Goal: Task Accomplishment & Management: Manage account settings

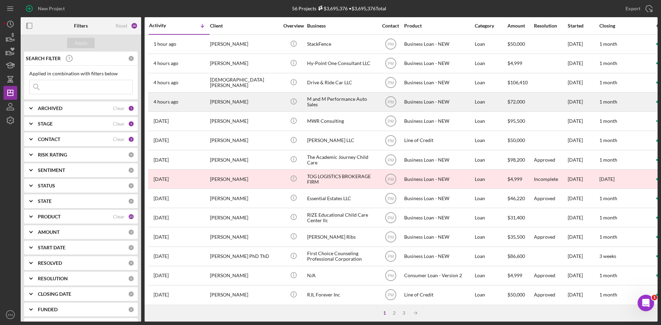
click at [236, 106] on div "[PERSON_NAME]" at bounding box center [244, 102] width 69 height 18
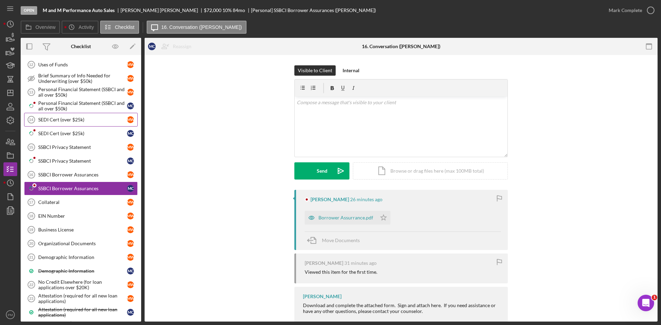
scroll to position [185, 0]
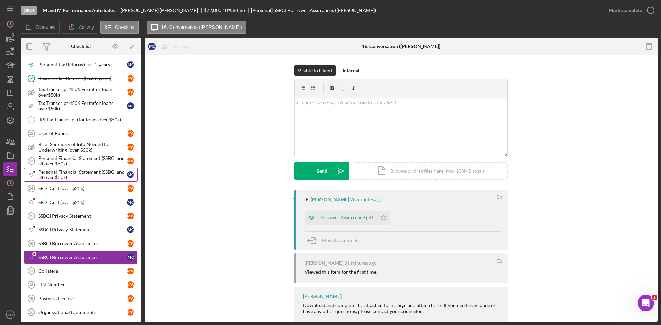
click at [65, 169] on div "Personal Financial Statement (SSBCI and all over $50k)" at bounding box center [82, 174] width 89 height 11
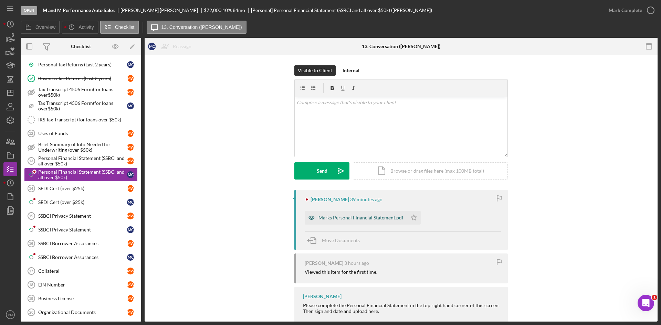
scroll to position [32, 0]
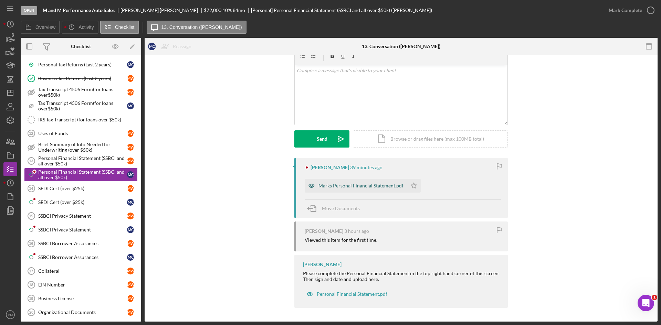
click at [349, 185] on div "Marks Personal Financial Statement.pdf" at bounding box center [361, 186] width 85 height 6
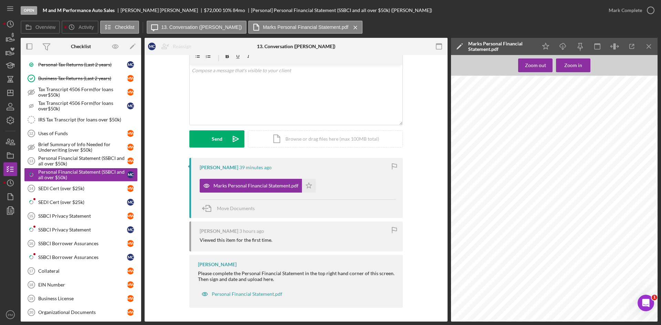
scroll to position [172, 0]
click at [641, 12] on div "Mark Complete" at bounding box center [625, 10] width 33 height 14
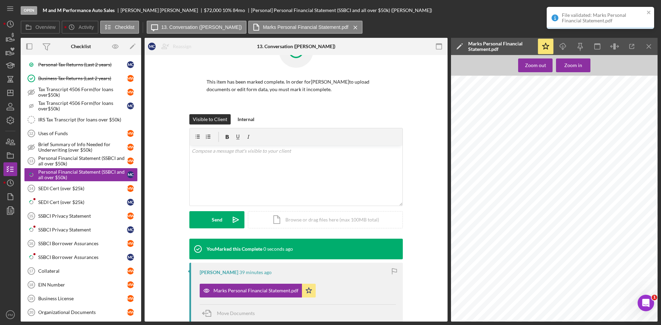
scroll to position [126, 0]
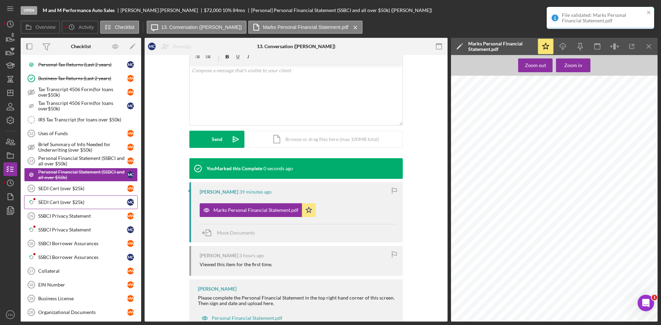
click at [54, 200] on div "SEDI Cert (over $25k)" at bounding box center [82, 203] width 89 height 6
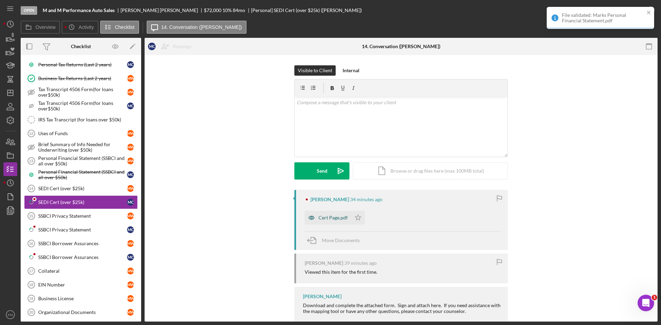
click at [319, 221] on div "Cert Page.pdf" at bounding box center [328, 218] width 46 height 14
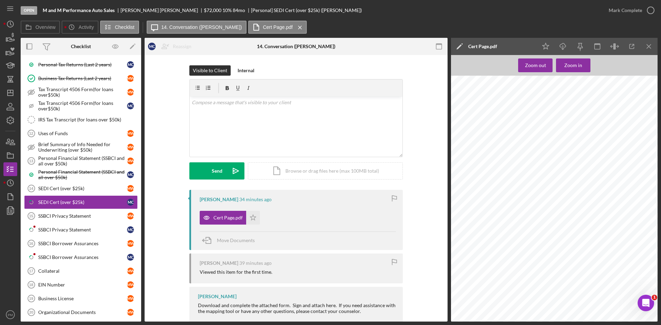
scroll to position [201, 0]
click at [258, 129] on div "v Color teal Color pink Remove color Add row above Add row below Add column bef…" at bounding box center [296, 127] width 213 height 60
click at [203, 168] on button "Send Icon/icon-invite-send" at bounding box center [216, 171] width 55 height 17
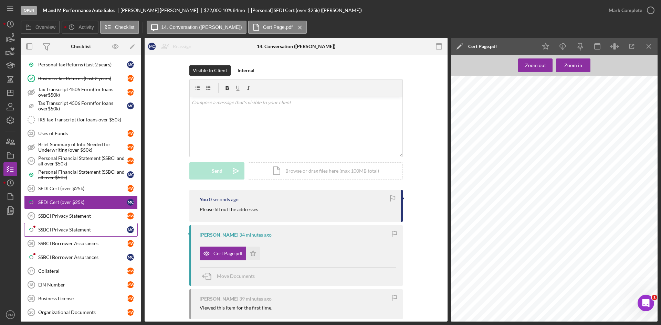
click at [88, 232] on div "SSBCI Privacy Statement" at bounding box center [82, 230] width 89 height 6
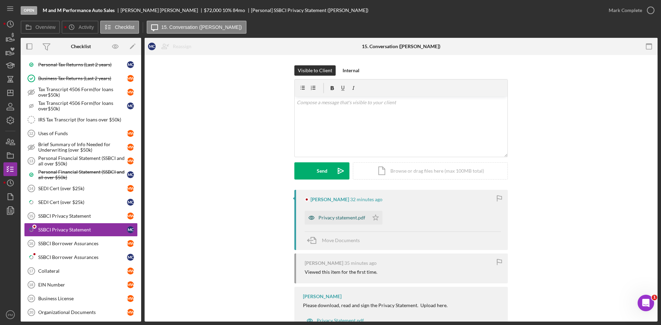
click at [340, 221] on div "Privacy statement.pdf" at bounding box center [342, 218] width 47 height 6
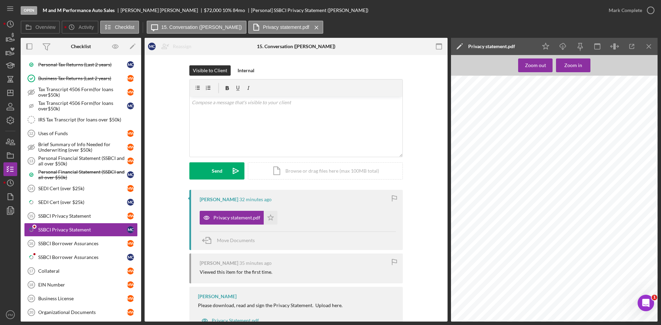
scroll to position [32, 0]
click at [67, 255] on div "SSBCI Borrower Assurances" at bounding box center [82, 258] width 89 height 6
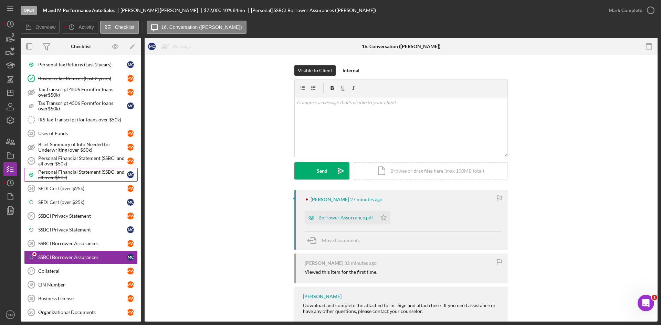
click at [95, 175] on div "Personal Financial Statement (SSBCI and all over $50k)" at bounding box center [82, 174] width 89 height 11
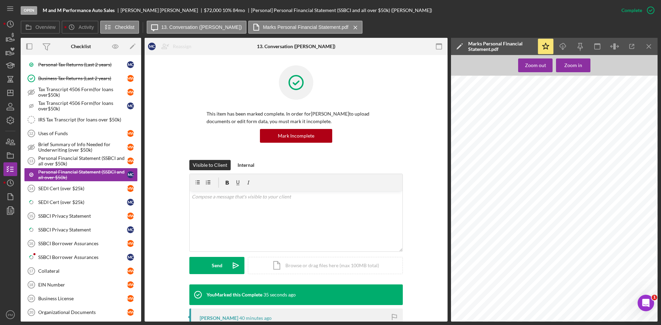
scroll to position [1395, 0]
click at [66, 204] on div "SEDI Cert (over $25k)" at bounding box center [82, 203] width 89 height 6
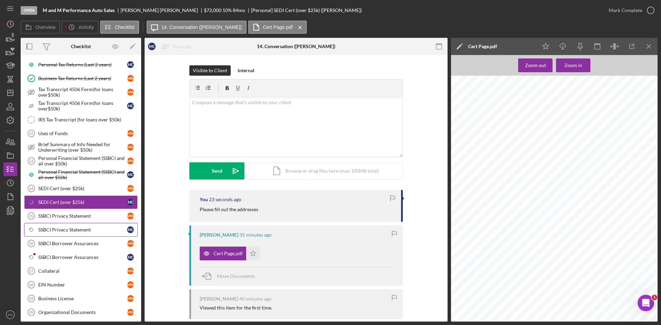
click at [68, 231] on div "SSBCI Privacy Statement" at bounding box center [82, 230] width 89 height 6
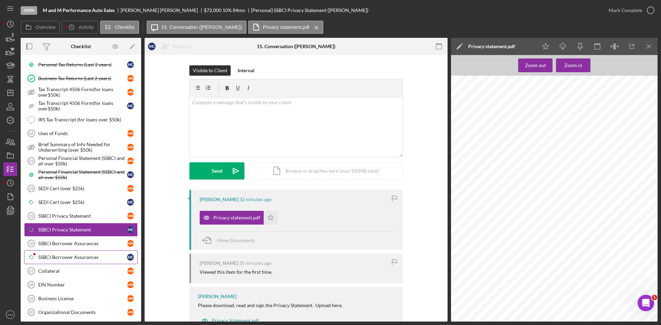
click at [60, 256] on div "SSBCI Borrower Assurances" at bounding box center [82, 258] width 89 height 6
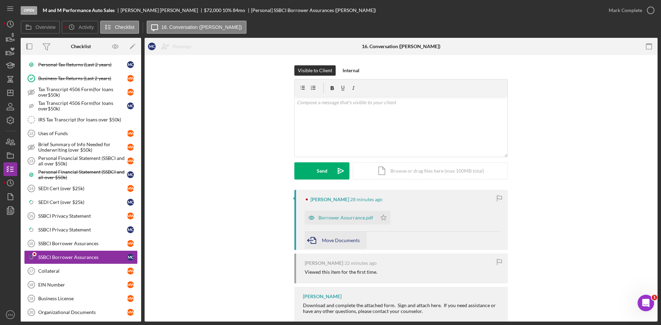
scroll to position [32, 0]
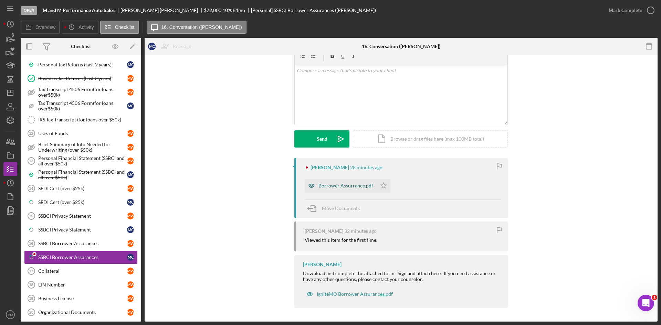
click at [342, 190] on div "Borrower Assurrance.pdf" at bounding box center [341, 186] width 72 height 14
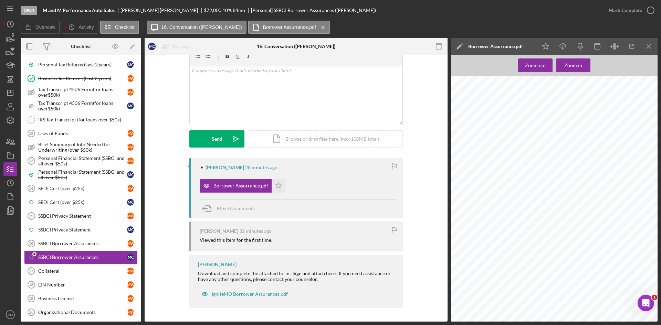
scroll to position [32, 0]
click at [621, 5] on div "Mark Complete" at bounding box center [625, 10] width 33 height 14
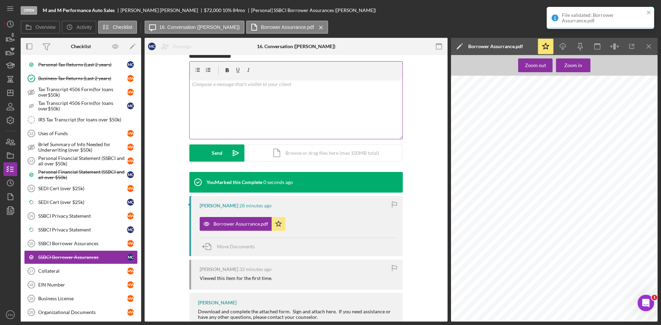
scroll to position [126, 0]
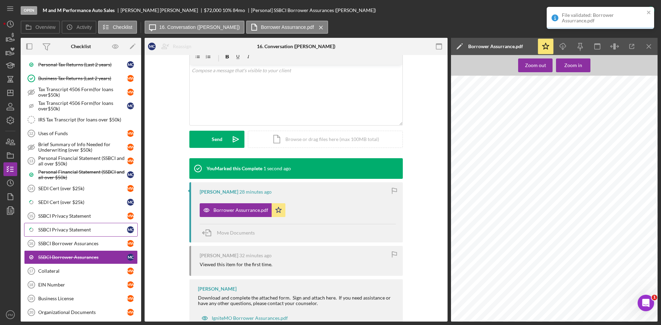
click at [60, 232] on div "SSBCI Privacy Statement" at bounding box center [82, 230] width 89 height 6
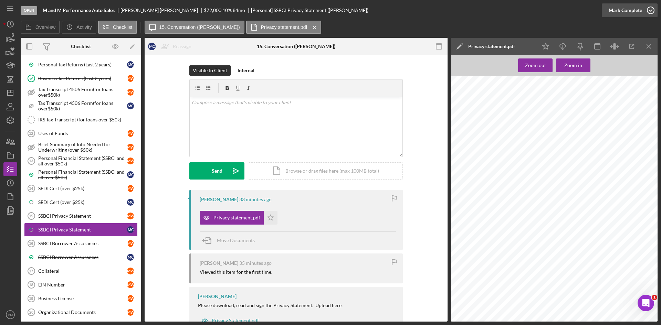
click at [636, 10] on div "Mark Complete" at bounding box center [625, 10] width 33 height 14
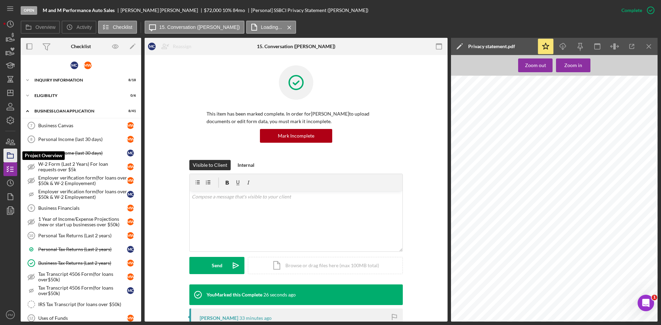
click at [11, 154] on polygon "button" at bounding box center [8, 153] width 3 height 1
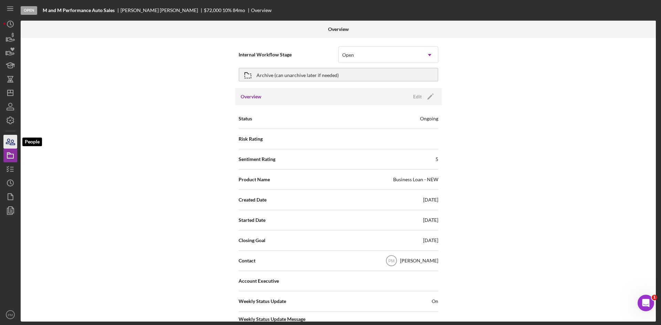
click at [10, 140] on icon "button" at bounding box center [8, 141] width 4 height 5
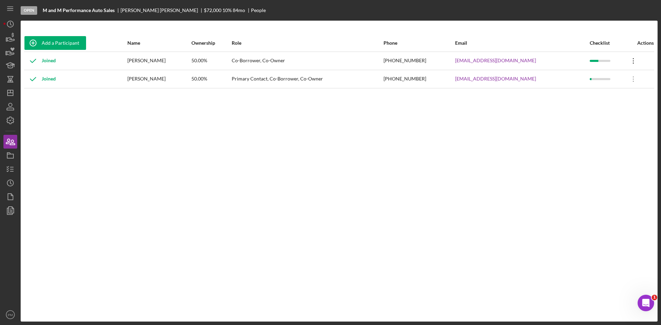
click at [634, 64] on icon "Icon/Overflow" at bounding box center [633, 60] width 17 height 17
click at [597, 93] on div "Make Primary Contact" at bounding box center [601, 93] width 76 height 14
click at [12, 166] on icon "button" at bounding box center [10, 169] width 17 height 17
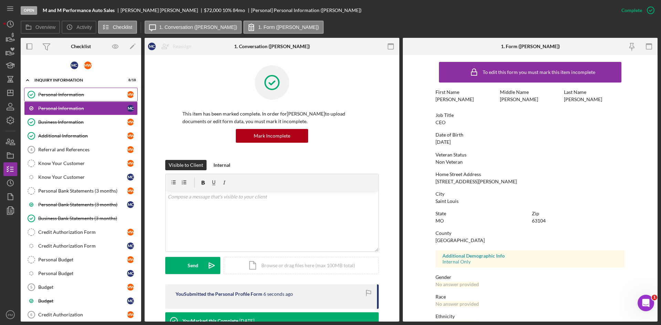
click at [87, 96] on div "Personal Information" at bounding box center [82, 95] width 89 height 6
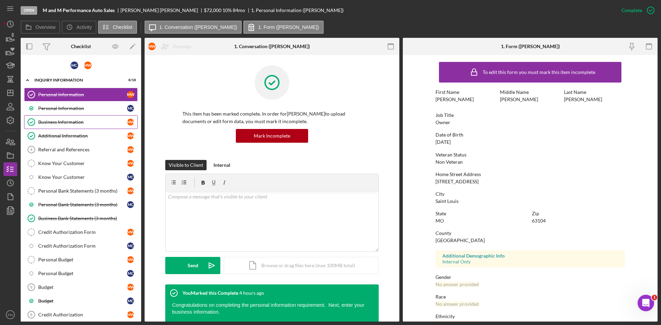
click at [75, 118] on link "Business Information Business Information M W" at bounding box center [81, 122] width 114 height 14
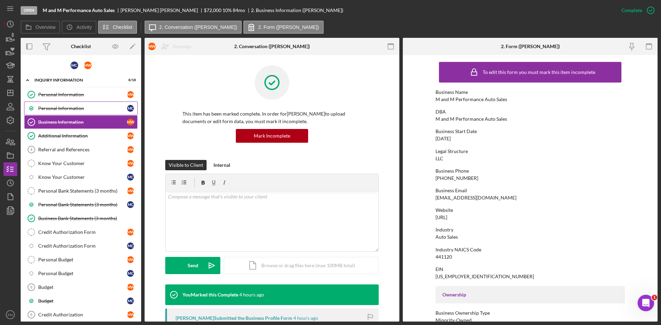
click at [79, 106] on div "Personal Information" at bounding box center [82, 109] width 89 height 6
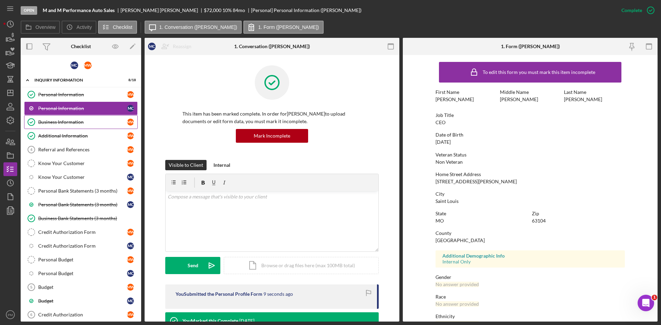
click at [81, 123] on div "Business Information" at bounding box center [82, 122] width 89 height 6
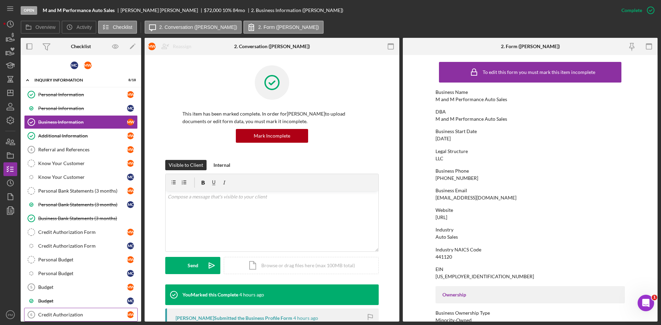
scroll to position [98, 0]
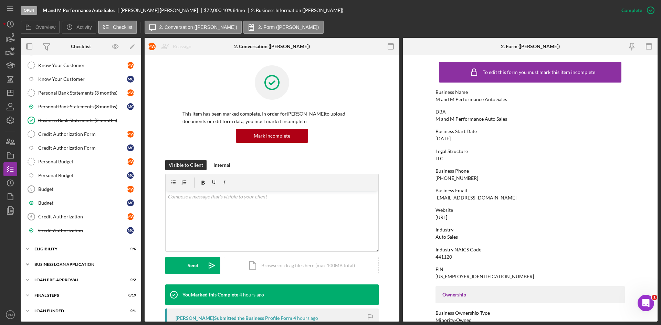
click at [56, 264] on div "BUSINESS LOAN APPLICATION" at bounding box center [83, 265] width 98 height 4
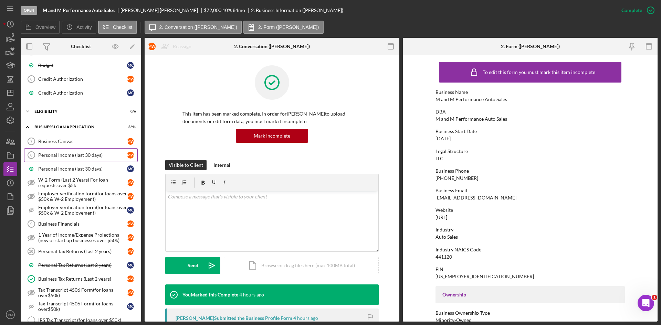
click at [86, 159] on link "Personal Income (last 30 days) 8 Personal Income (last 30 days) M W" at bounding box center [81, 155] width 114 height 14
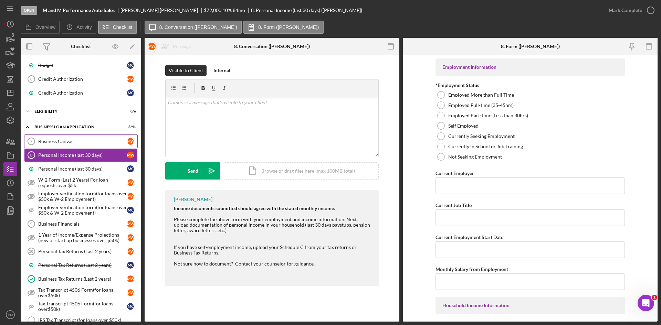
click at [85, 146] on link "Business Canvas 7 Business Canvas M W" at bounding box center [81, 142] width 114 height 14
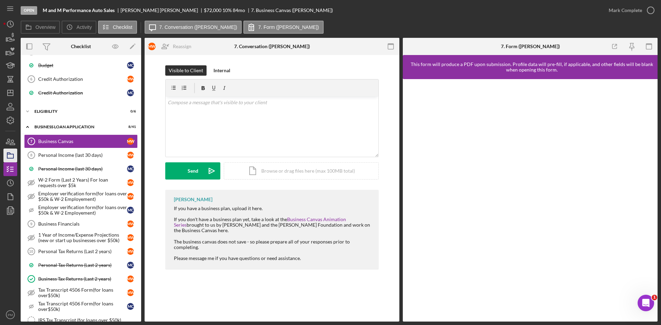
scroll to position [201, 0]
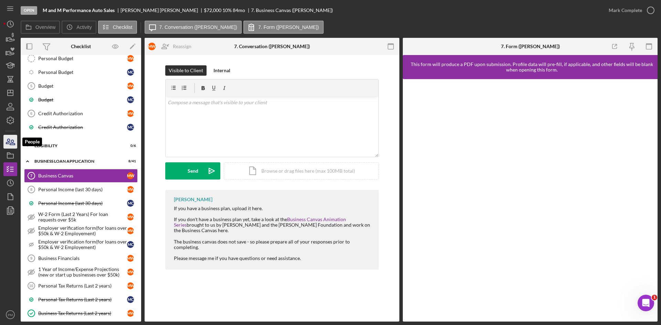
click at [9, 143] on icon "button" at bounding box center [8, 141] width 4 height 5
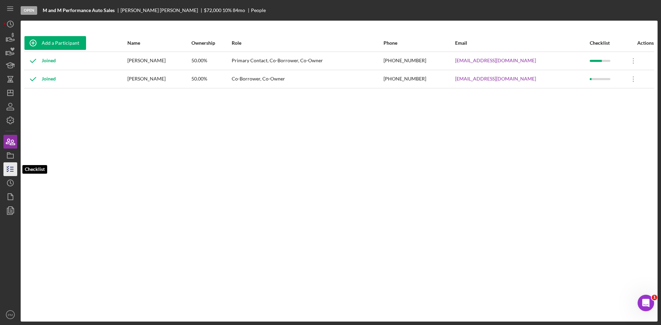
click at [8, 169] on polyline "button" at bounding box center [8, 169] width 2 height 1
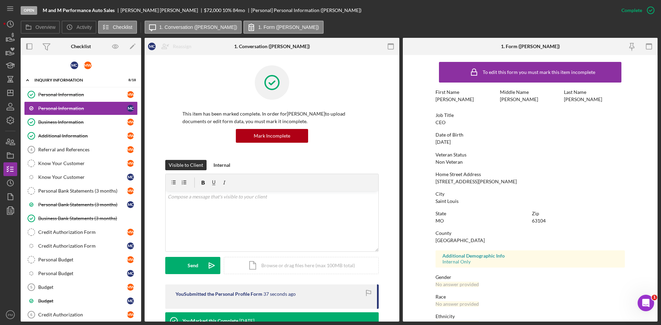
scroll to position [98, 0]
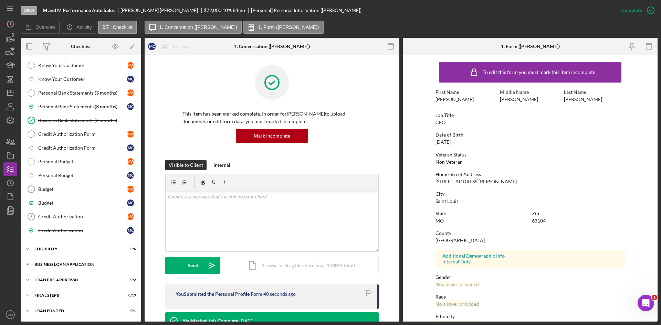
click at [63, 265] on div "BUSINESS LOAN APPLICATION" at bounding box center [83, 265] width 98 height 4
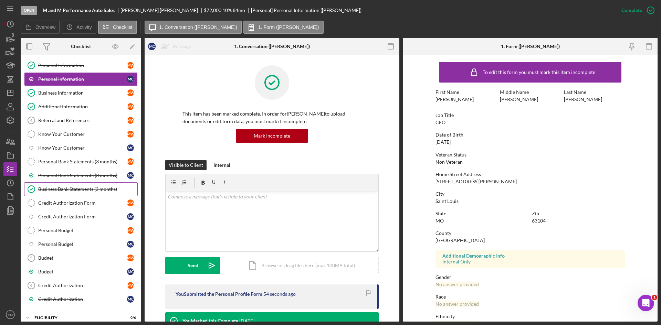
scroll to position [0, 0]
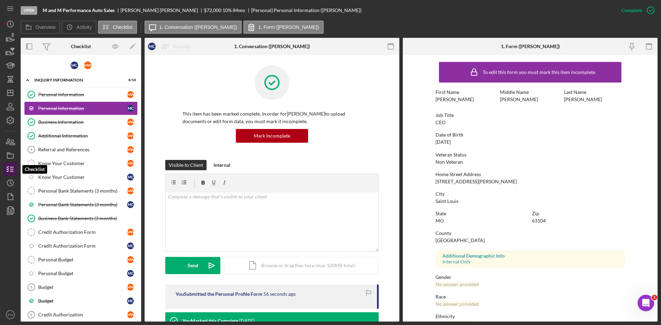
click at [8, 169] on polyline "button" at bounding box center [8, 169] width 2 height 1
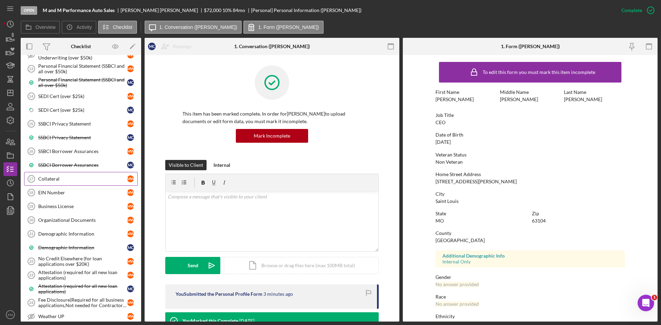
scroll to position [495, 0]
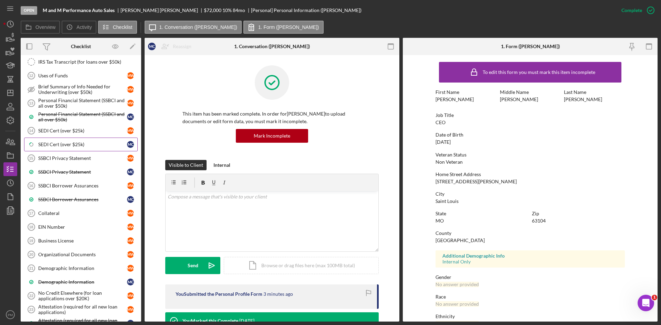
click at [56, 141] on link "Icon/Checklist Item Sub Partial SEDI Cert (over $25k) M C" at bounding box center [81, 145] width 114 height 14
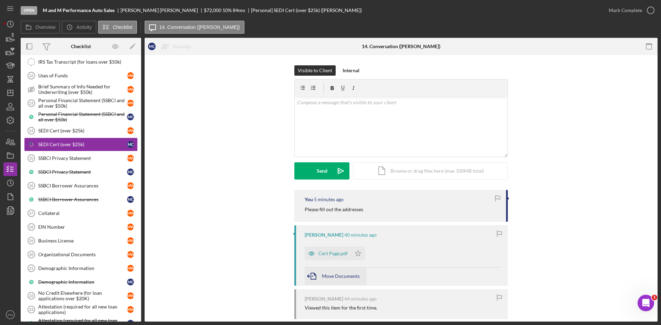
scroll to position [67, 0]
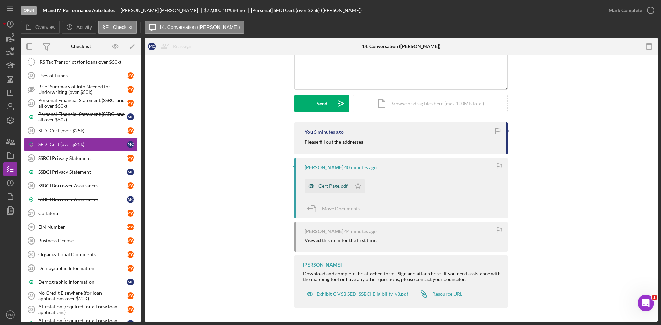
click at [330, 186] on div "Cert Page.pdf" at bounding box center [333, 187] width 29 height 6
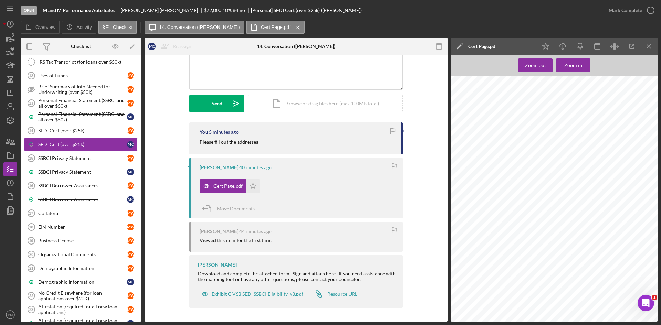
scroll to position [0, 0]
click at [53, 170] on div "SSBCI Privacy Statement" at bounding box center [82, 172] width 89 height 6
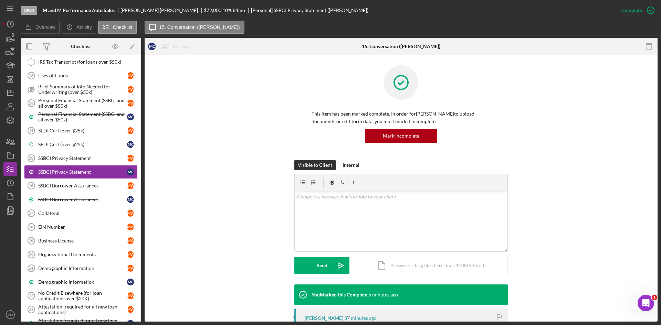
scroll to position [103, 0]
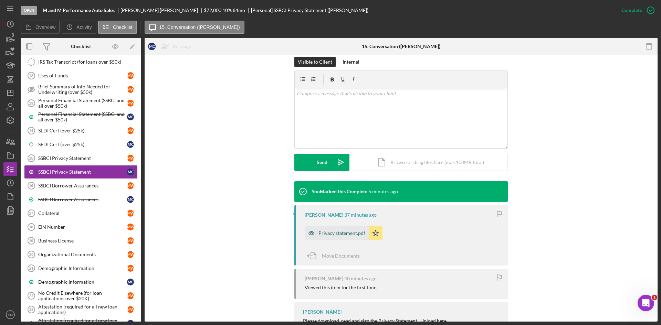
click at [333, 238] on div "Privacy statement.pdf" at bounding box center [337, 234] width 64 height 14
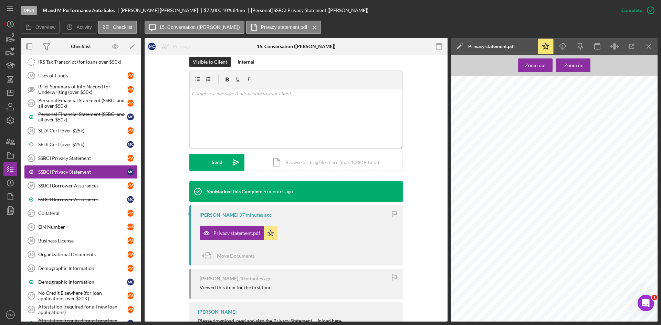
scroll to position [32, 0]
click at [563, 46] on icon "Icon/Download" at bounding box center [562, 46] width 15 height 15
click at [54, 200] on div "SSBCI Borrower Assurances" at bounding box center [82, 200] width 89 height 6
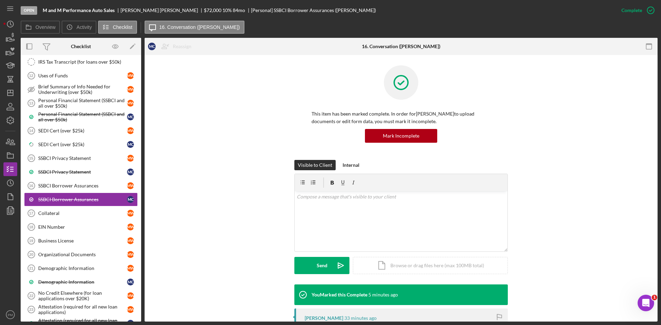
scroll to position [69, 0]
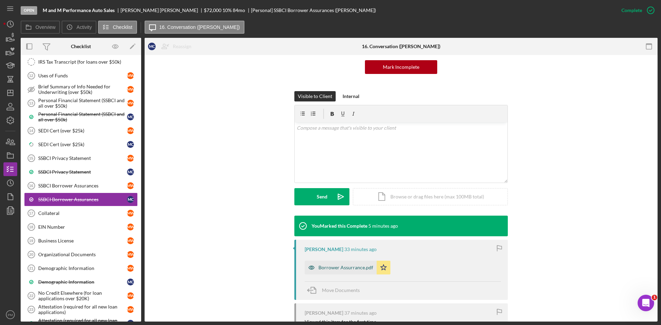
click at [336, 268] on div "Borrower Assurrance.pdf" at bounding box center [346, 268] width 55 height 6
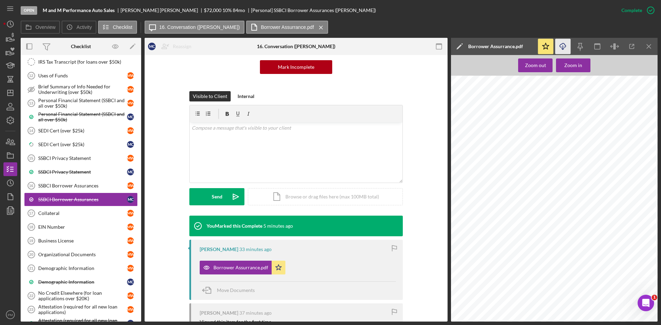
click at [563, 47] on icon "Icon/Download" at bounding box center [562, 46] width 15 height 15
click at [277, 268] on icon "Icon/Star" at bounding box center [279, 268] width 14 height 14
click at [228, 196] on icon "Icon/Upload" at bounding box center [235, 196] width 17 height 17
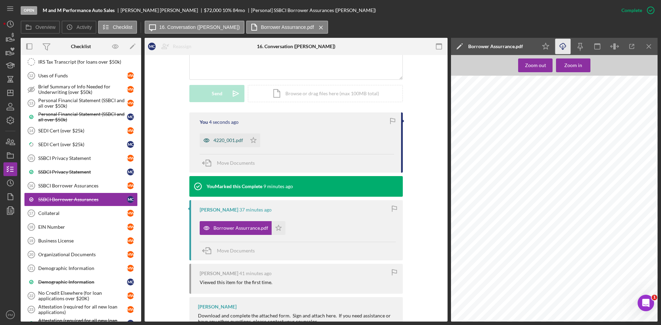
click at [224, 144] on div "4220_001.pdf" at bounding box center [223, 141] width 47 height 14
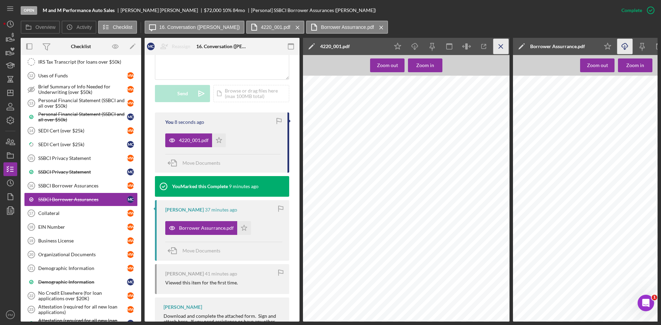
click at [505, 42] on icon "Icon/Menu Close" at bounding box center [500, 46] width 15 height 15
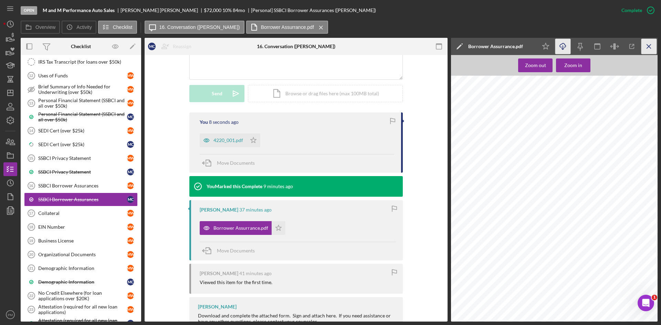
click at [651, 46] on icon "Icon/Menu Close" at bounding box center [649, 46] width 15 height 15
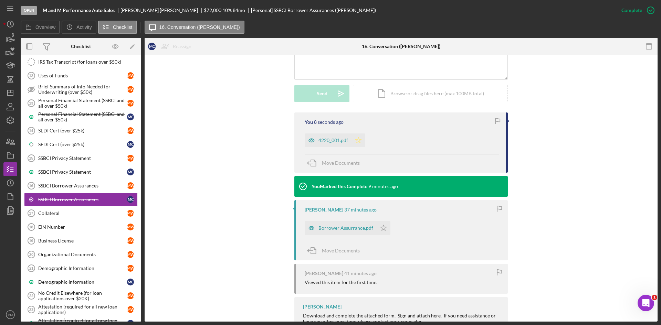
click at [354, 142] on icon "Icon/Star" at bounding box center [359, 141] width 14 height 14
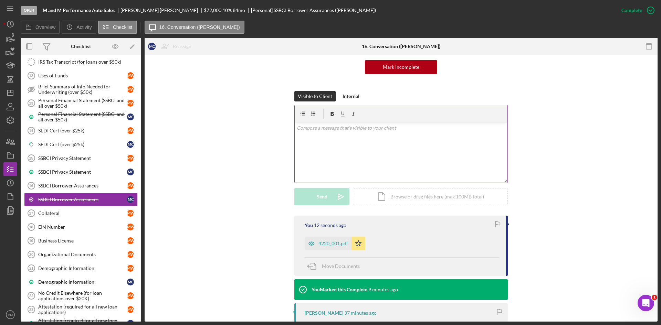
scroll to position [0, 0]
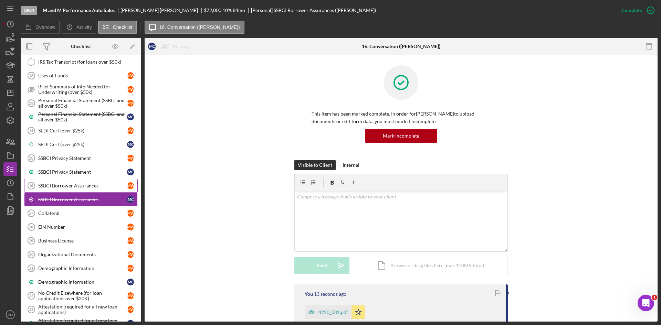
click at [73, 190] on link "SSBCI Borrower Assurances 16 SSBCI Borrower Assurances M W" at bounding box center [81, 186] width 114 height 14
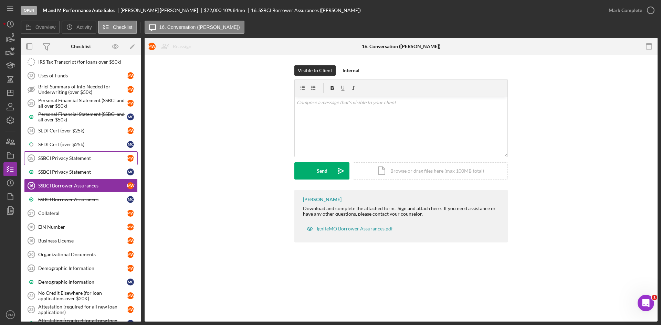
click at [80, 162] on link "SSBCI Privacy Statement 15 SSBCI Privacy Statement M W" at bounding box center [81, 159] width 114 height 14
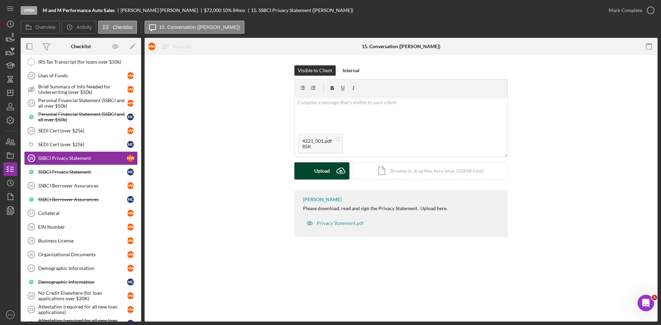
click at [333, 165] on icon "Icon/Upload" at bounding box center [340, 171] width 17 height 17
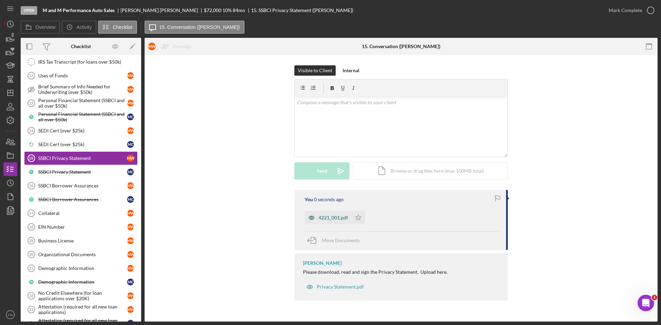
click at [319, 218] on div "4221_001.pdf" at bounding box center [334, 218] width 30 height 6
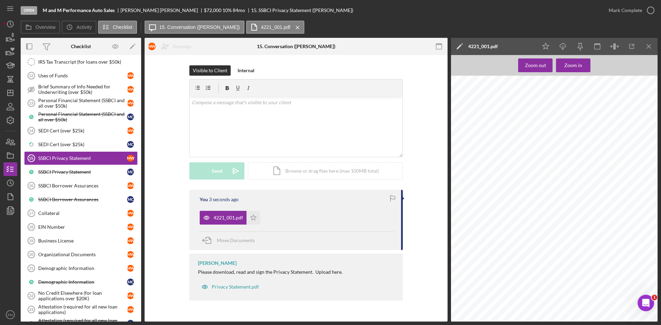
scroll to position [32, 0]
click at [637, 7] on div "Mark Complete" at bounding box center [625, 10] width 33 height 14
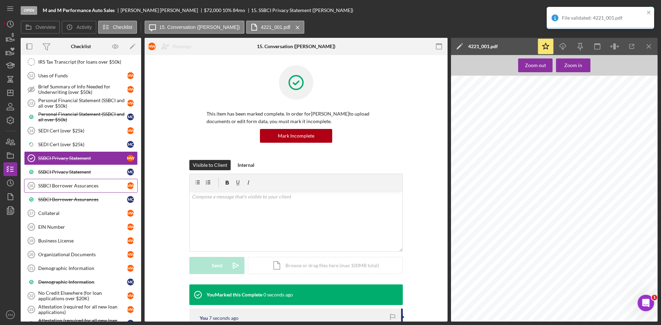
click at [73, 187] on div "SSBCI Borrower Assurances" at bounding box center [82, 186] width 89 height 6
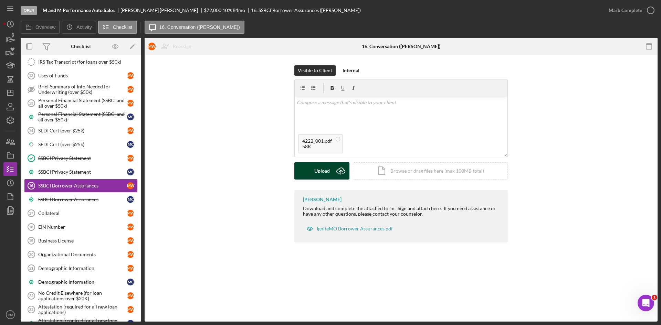
click at [317, 173] on div "Upload" at bounding box center [321, 171] width 15 height 17
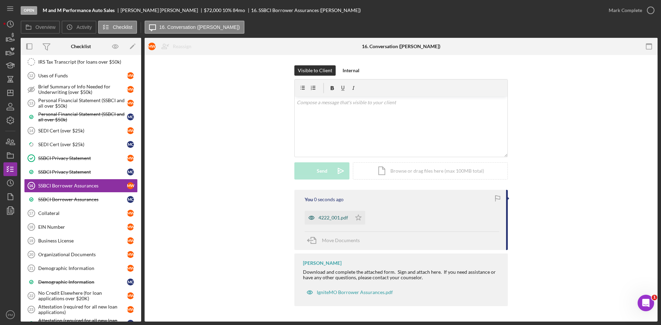
click at [329, 223] on div "4222_001.pdf" at bounding box center [328, 218] width 47 height 14
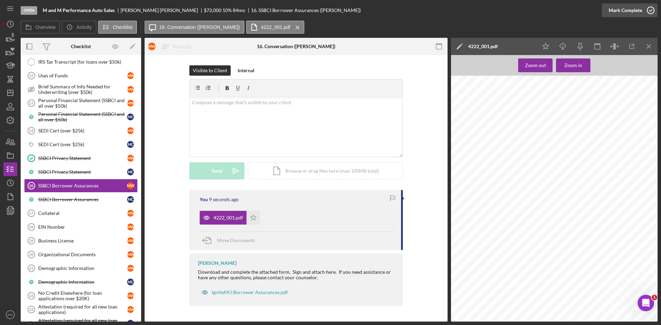
click at [624, 11] on div "Mark Complete" at bounding box center [625, 10] width 33 height 14
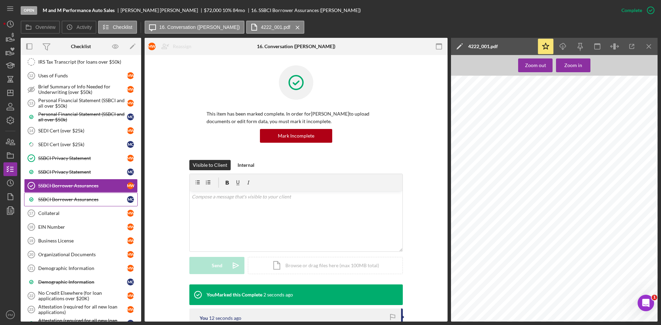
click at [73, 202] on div "SSBCI Borrower Assurances" at bounding box center [82, 200] width 89 height 6
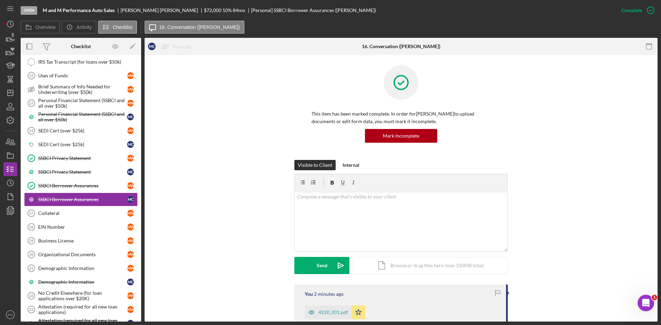
scroll to position [69, 0]
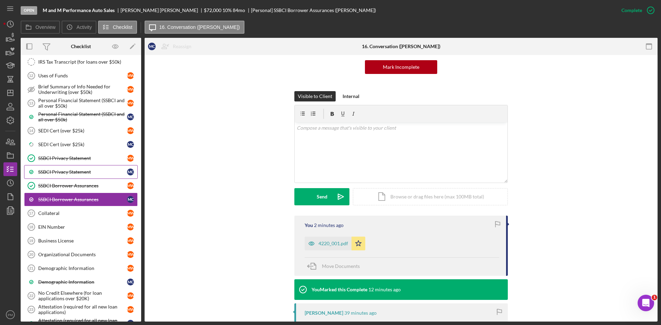
click at [76, 172] on div "SSBCI Privacy Statement" at bounding box center [82, 172] width 89 height 6
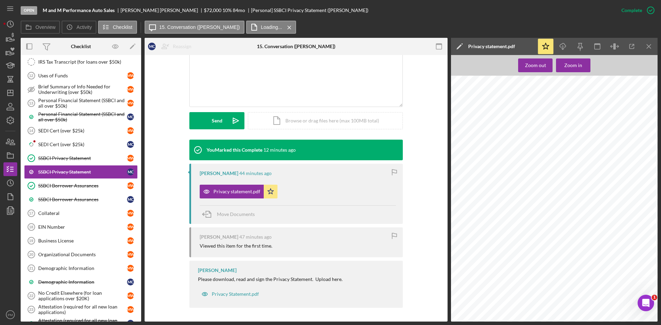
scroll to position [32, 0]
click at [209, 117] on div "Upload" at bounding box center [216, 120] width 15 height 17
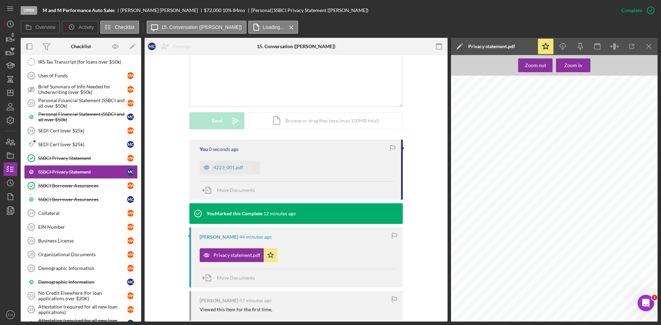
click at [252, 169] on polygon "button" at bounding box center [254, 168] width 6 height 6
click at [219, 170] on div "4223_001.pdf" at bounding box center [229, 168] width 30 height 6
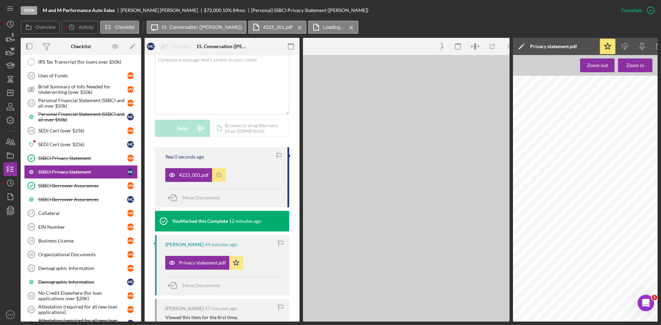
scroll to position [153, 0]
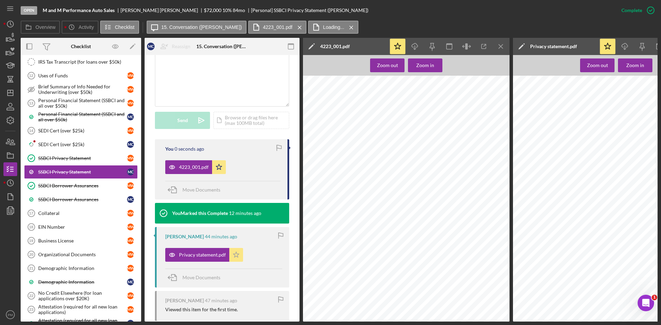
click at [235, 255] on icon "Icon/Star" at bounding box center [236, 255] width 14 height 14
click at [501, 47] on line "button" at bounding box center [501, 46] width 4 height 4
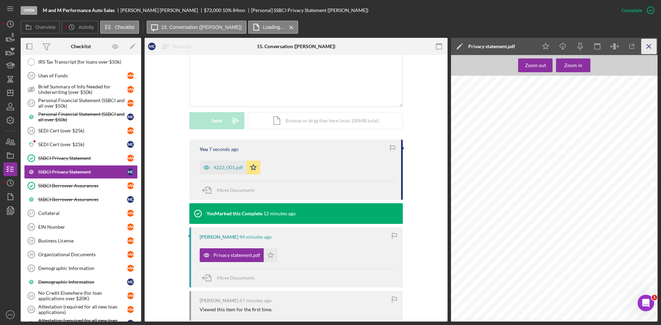
click at [652, 44] on icon "Icon/Menu Close" at bounding box center [649, 46] width 15 height 15
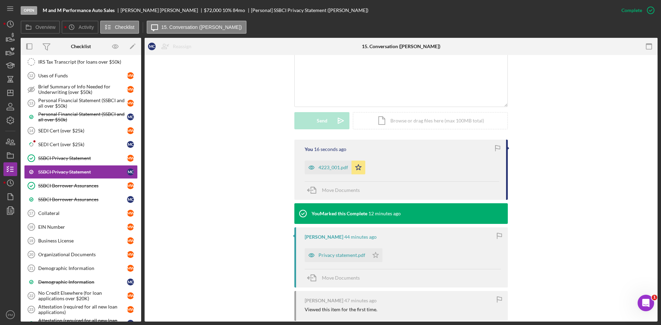
scroll to position [42, 0]
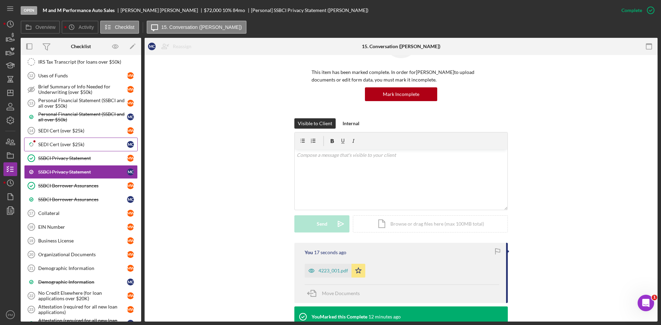
click at [67, 143] on div "SEDI Cert (over $25k)" at bounding box center [82, 145] width 89 height 6
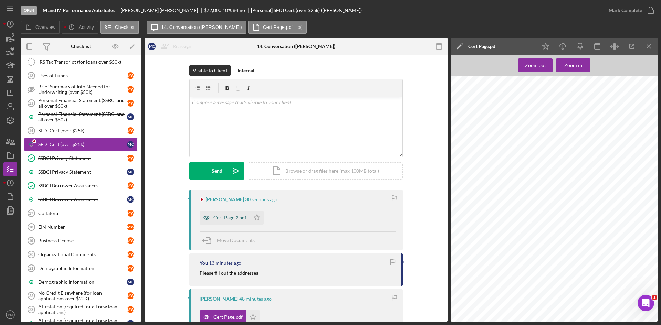
click at [230, 216] on div "Cert Page 2.pdf" at bounding box center [230, 218] width 33 height 6
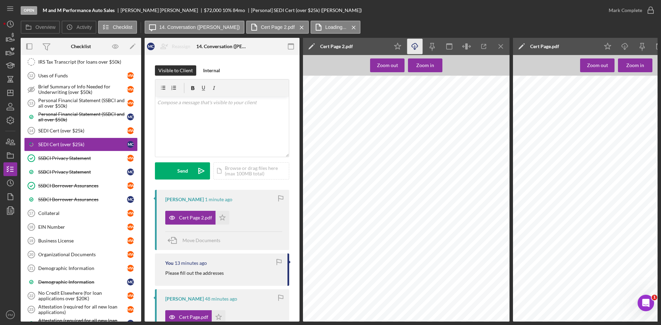
click at [415, 49] on line "button" at bounding box center [415, 47] width 0 height 4
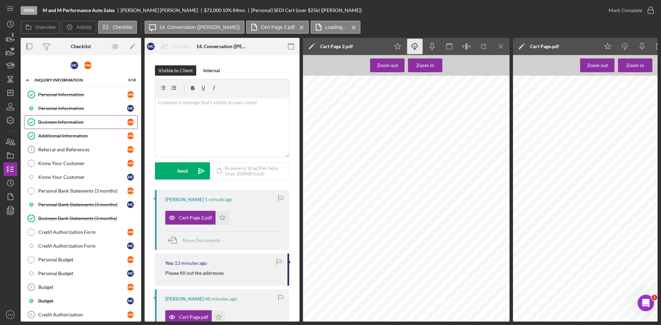
click at [53, 124] on div "Business Information" at bounding box center [82, 122] width 89 height 6
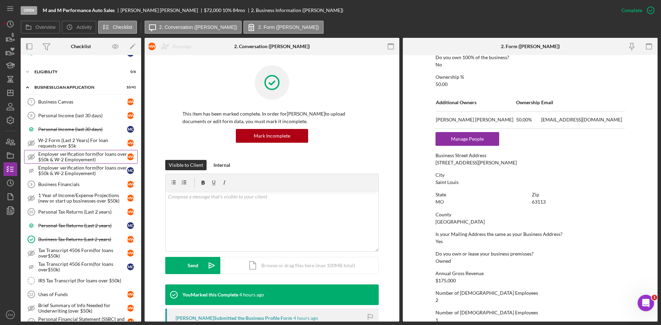
scroll to position [448, 0]
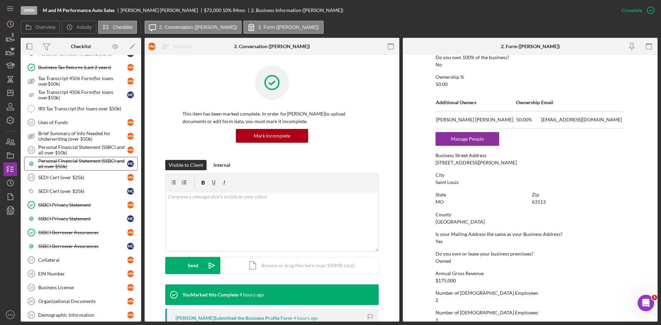
click at [64, 162] on div "Personal Financial Statement (SSBCI and all over $50k)" at bounding box center [82, 163] width 89 height 11
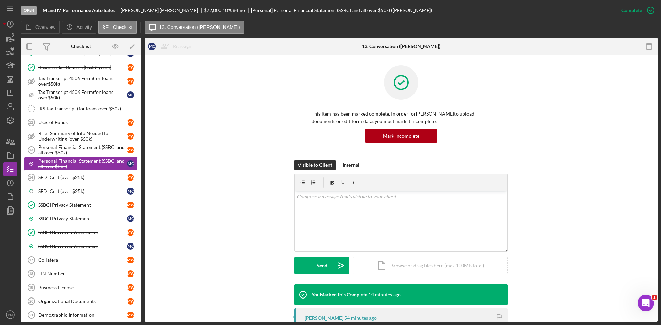
scroll to position [103, 0]
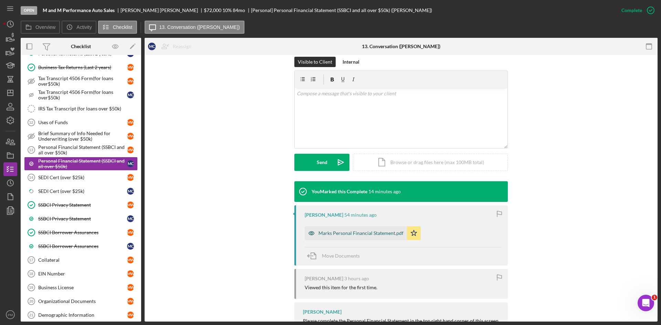
click at [350, 237] on div "Marks Personal Financial Statement.pdf" at bounding box center [356, 234] width 102 height 14
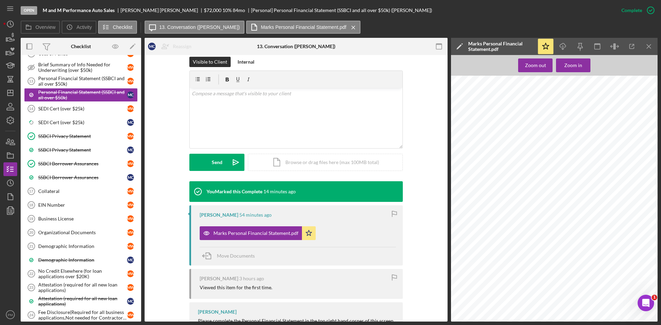
scroll to position [482, 0]
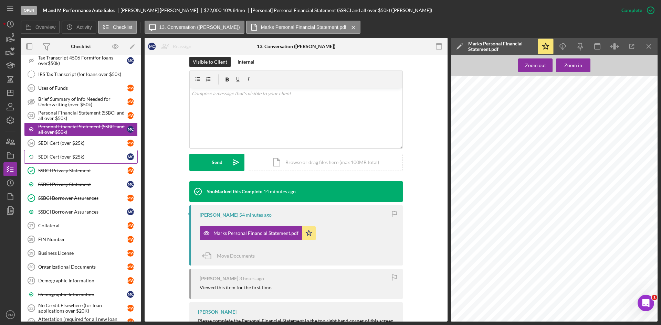
click at [61, 156] on div "SEDI Cert (over $25k)" at bounding box center [82, 157] width 89 height 6
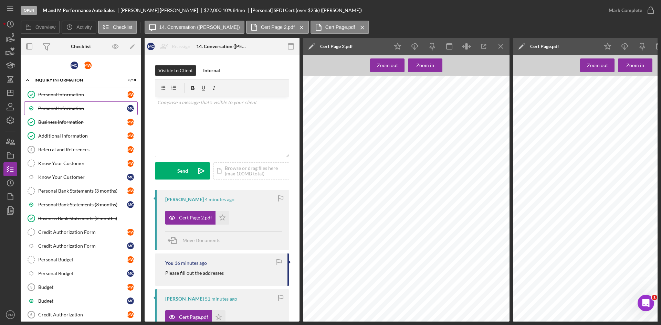
click at [70, 108] on div "Personal Information" at bounding box center [82, 109] width 89 height 6
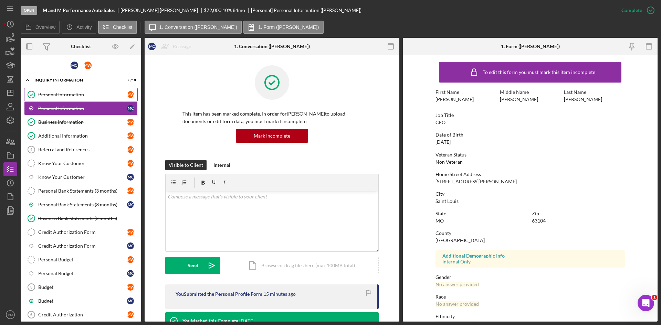
click at [93, 94] on div "Personal Information" at bounding box center [82, 95] width 89 height 6
